Goal: Obtain resource: Obtain resource

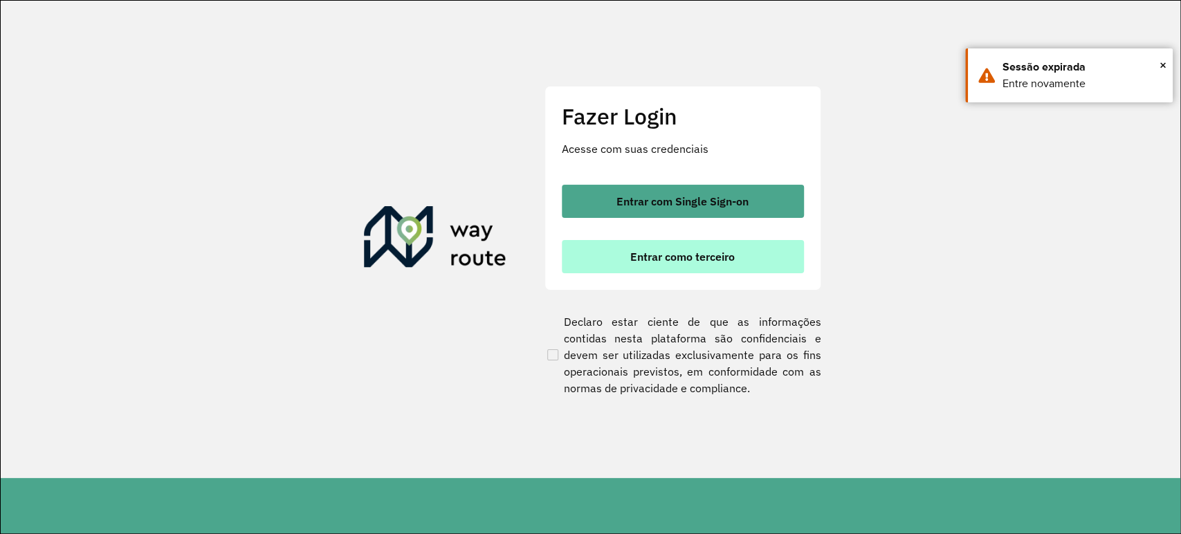
click at [627, 257] on button "Entrar como terceiro" at bounding box center [683, 256] width 242 height 33
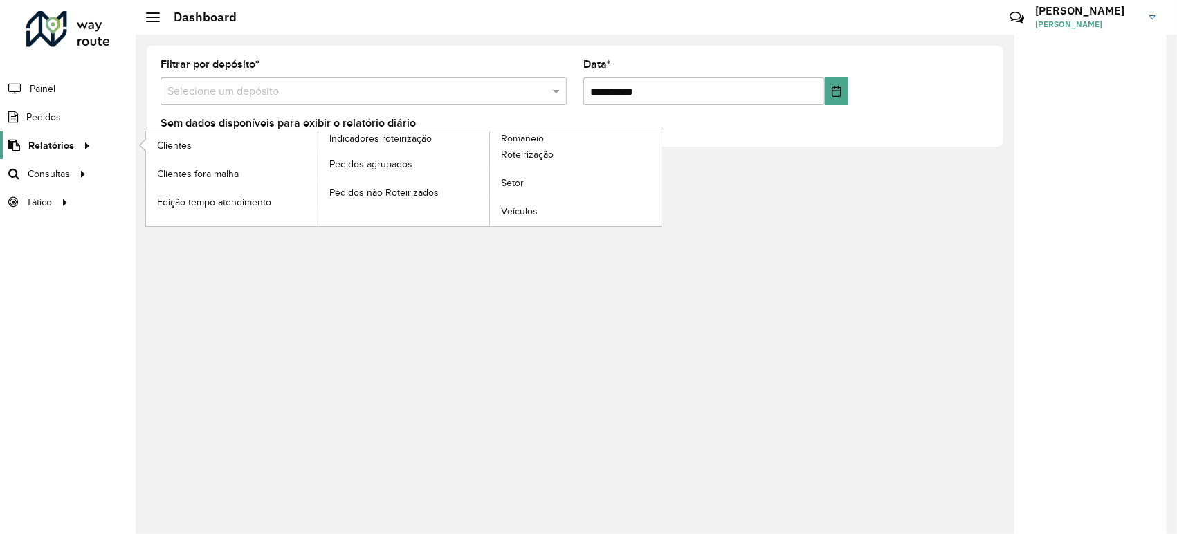
click at [79, 151] on icon at bounding box center [85, 144] width 12 height 21
click at [523, 156] on span "Roteirização" at bounding box center [529, 154] width 56 height 15
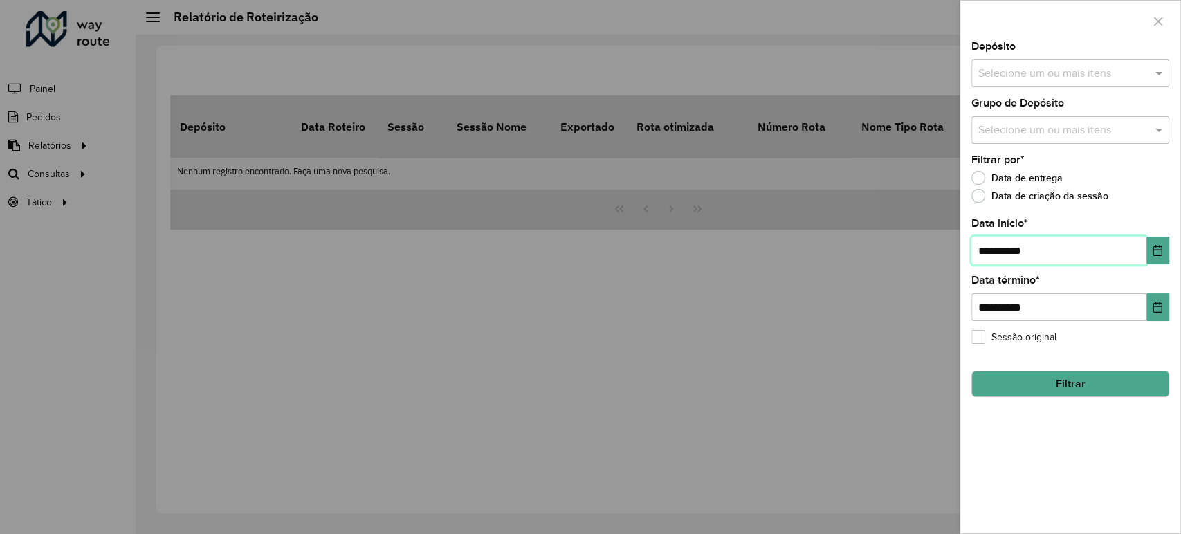
click at [988, 248] on input "**********" at bounding box center [1058, 251] width 175 height 28
type input "**********"
click at [1049, 73] on input "text" at bounding box center [1063, 74] width 177 height 17
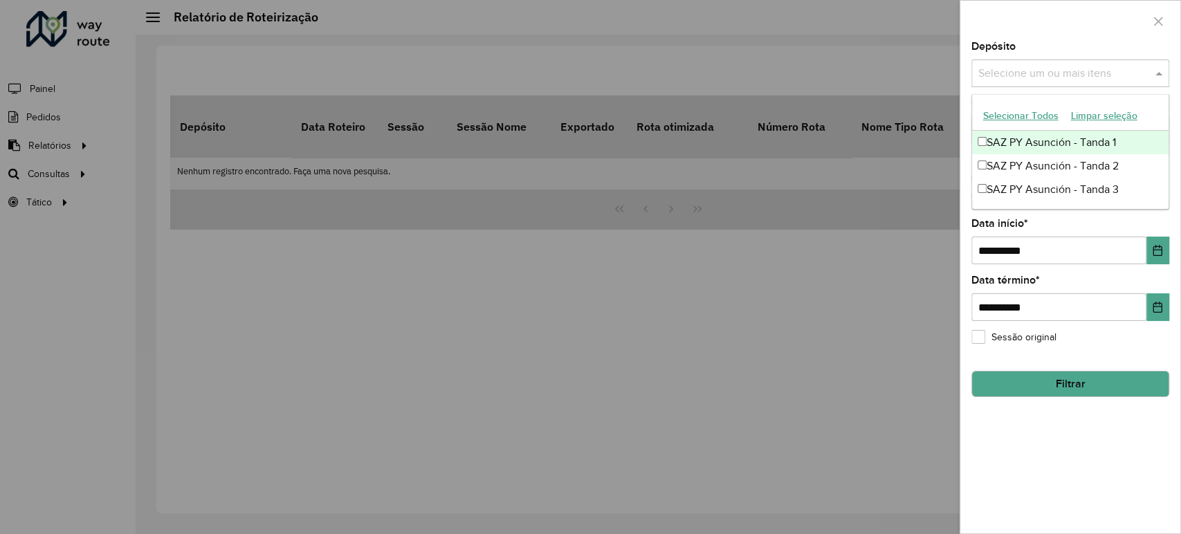
click at [1014, 141] on div "SAZ PY Asunción - Tanda 1" at bounding box center [1070, 143] width 196 height 24
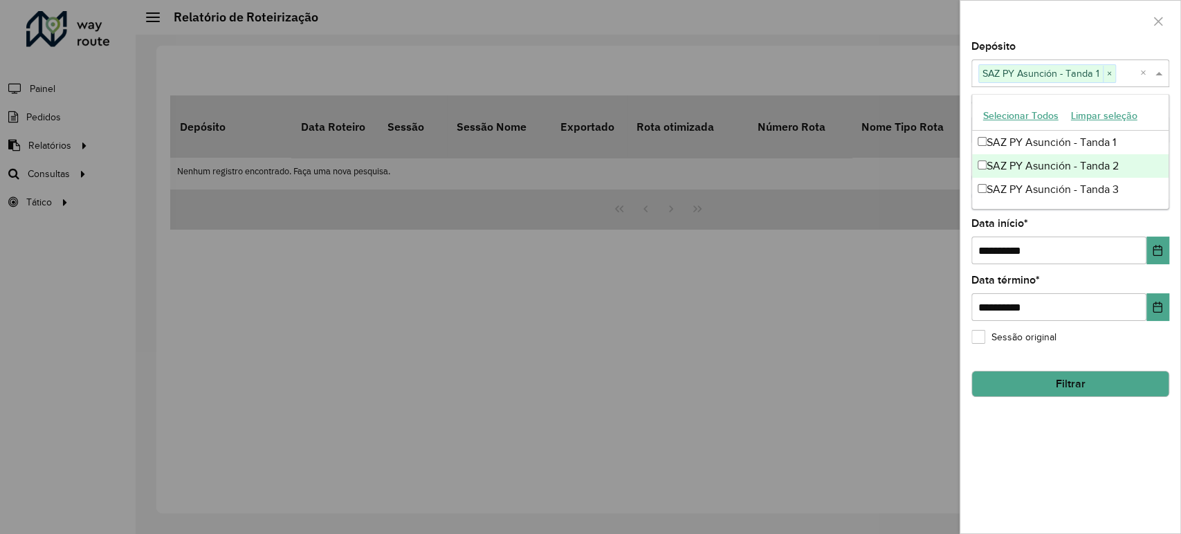
drag, startPoint x: 1015, startPoint y: 160, endPoint x: 1017, endPoint y: 167, distance: 7.2
click at [1015, 162] on div "SAZ PY Asunción - Tanda 2" at bounding box center [1070, 166] width 196 height 24
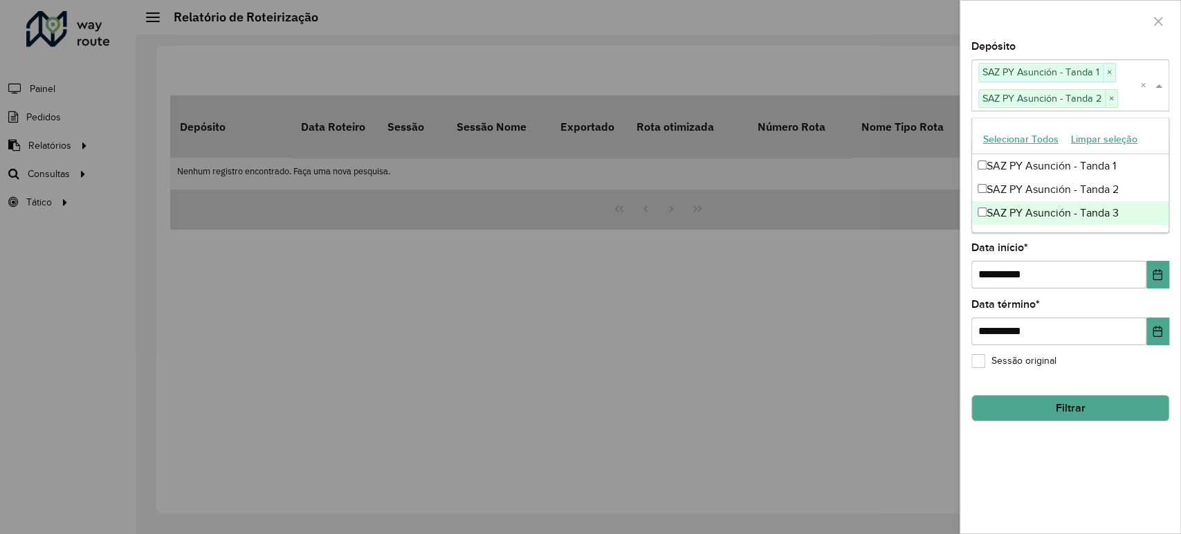
drag, startPoint x: 1022, startPoint y: 217, endPoint x: 1020, endPoint y: 208, distance: 9.9
click at [1022, 214] on div "SAZ PY Asunción - Tanda 3" at bounding box center [1070, 213] width 196 height 24
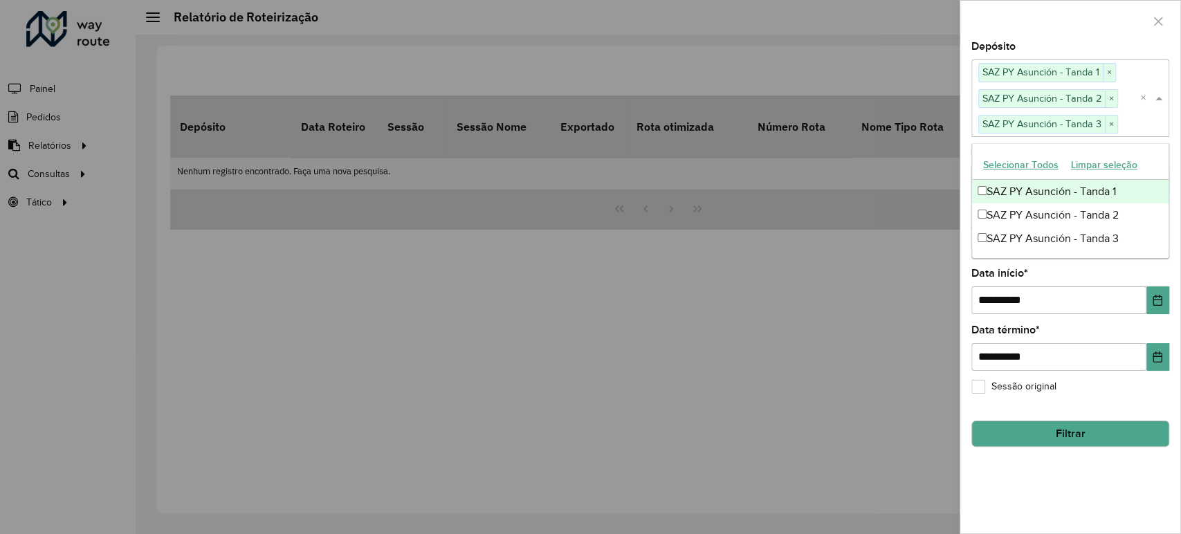
click at [1046, 37] on div at bounding box center [1070, 21] width 220 height 41
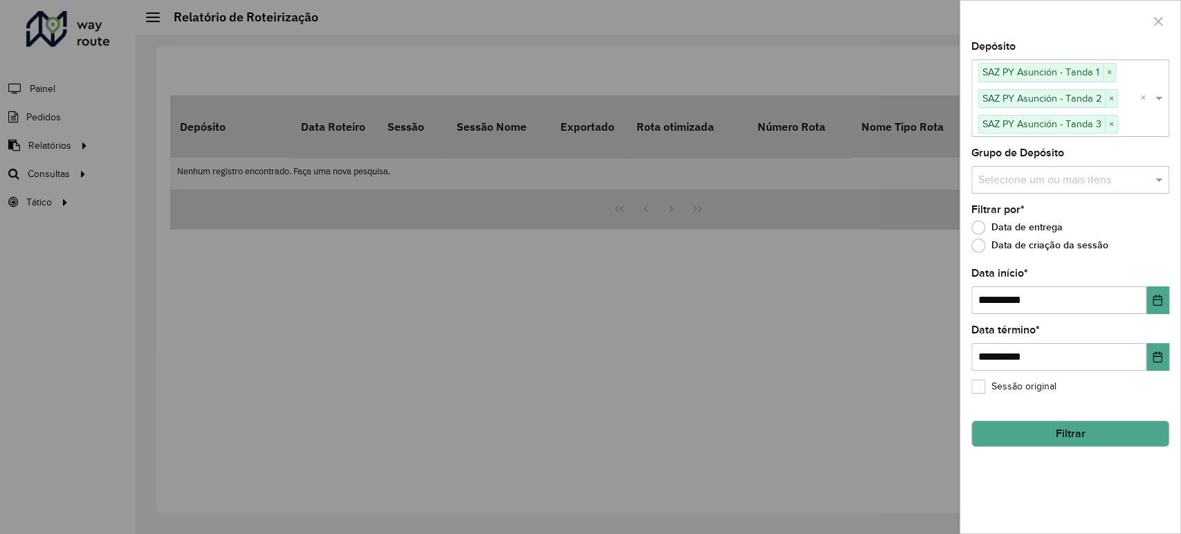
click at [1078, 426] on button "Filtrar" at bounding box center [1070, 434] width 198 height 26
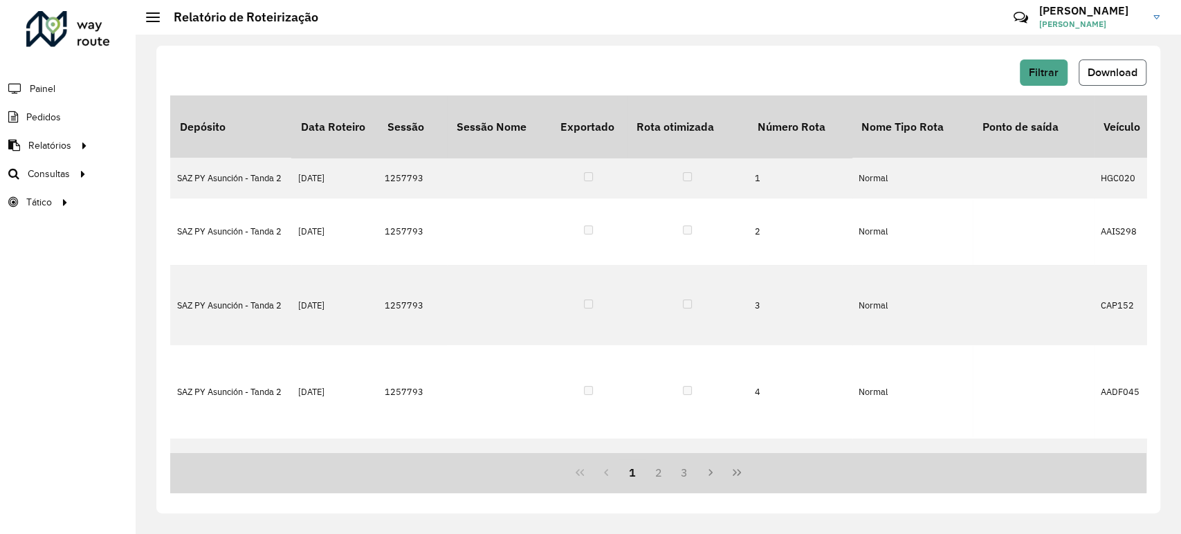
click at [1096, 74] on span "Download" at bounding box center [1112, 72] width 50 height 12
